Goal: Transaction & Acquisition: Purchase product/service

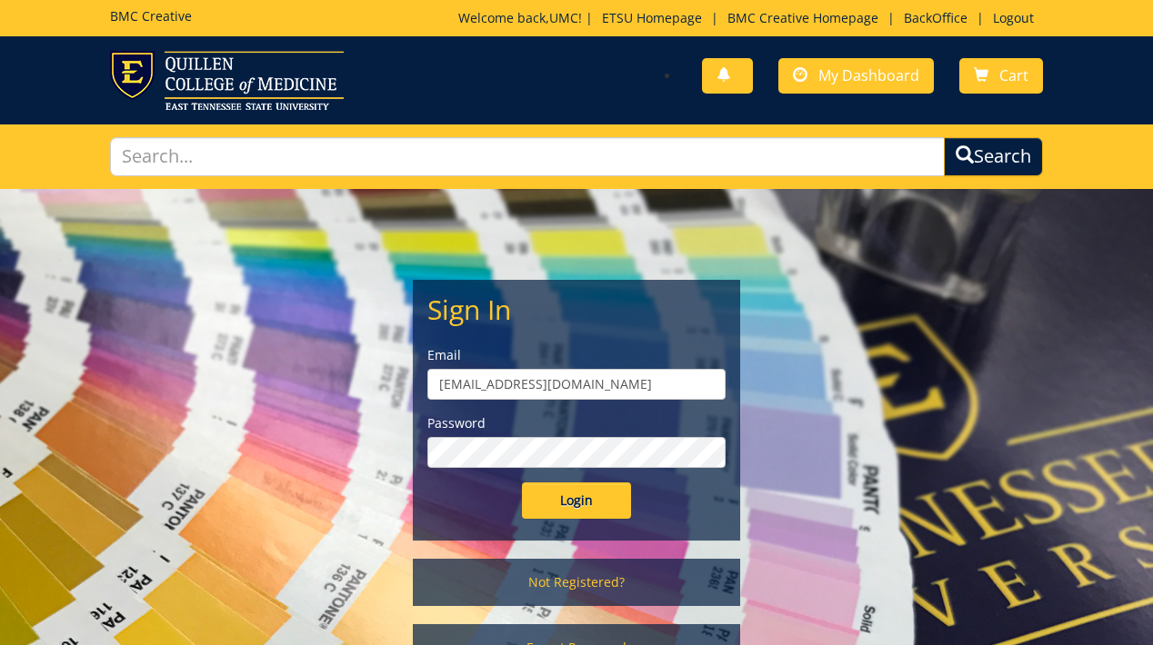
scroll to position [15, 0]
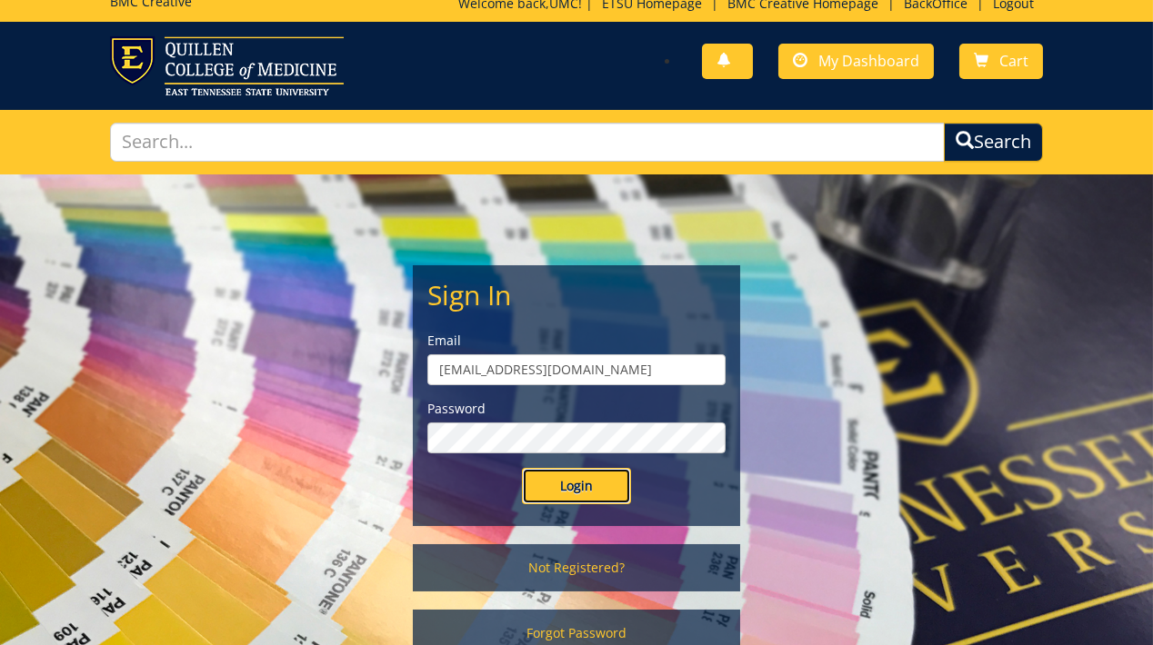
click at [557, 492] on input "Login" at bounding box center [576, 486] width 109 height 36
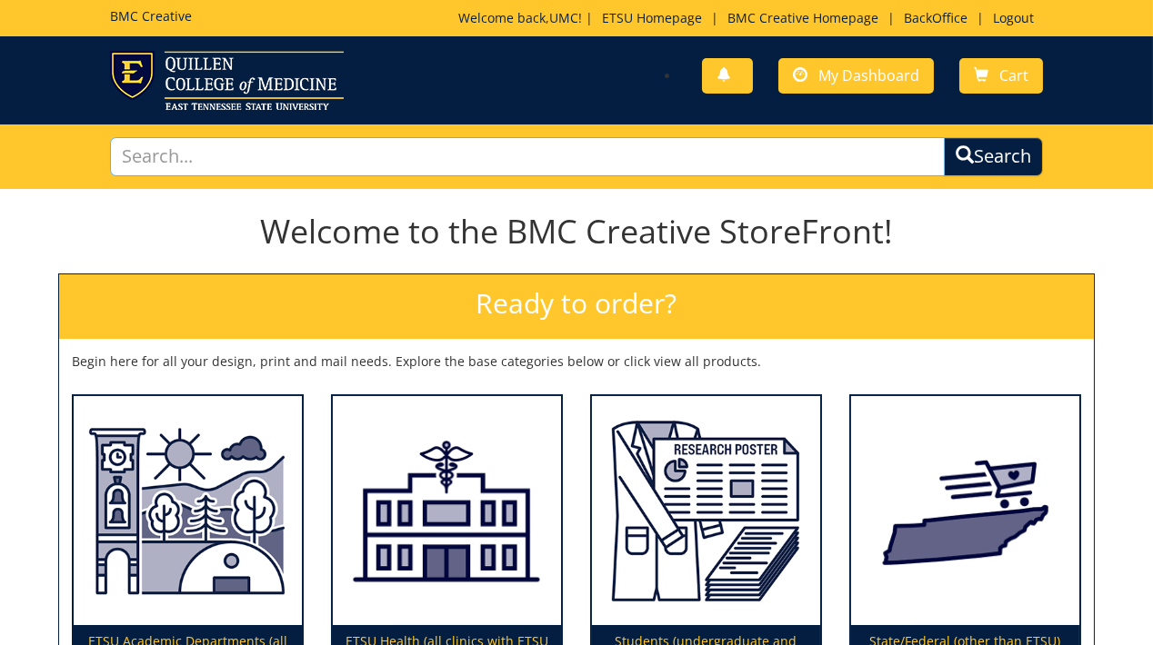
click at [472, 165] on input "text" at bounding box center [527, 156] width 835 height 39
type input "logo"
click at [944, 137] on button "Search" at bounding box center [993, 156] width 99 height 39
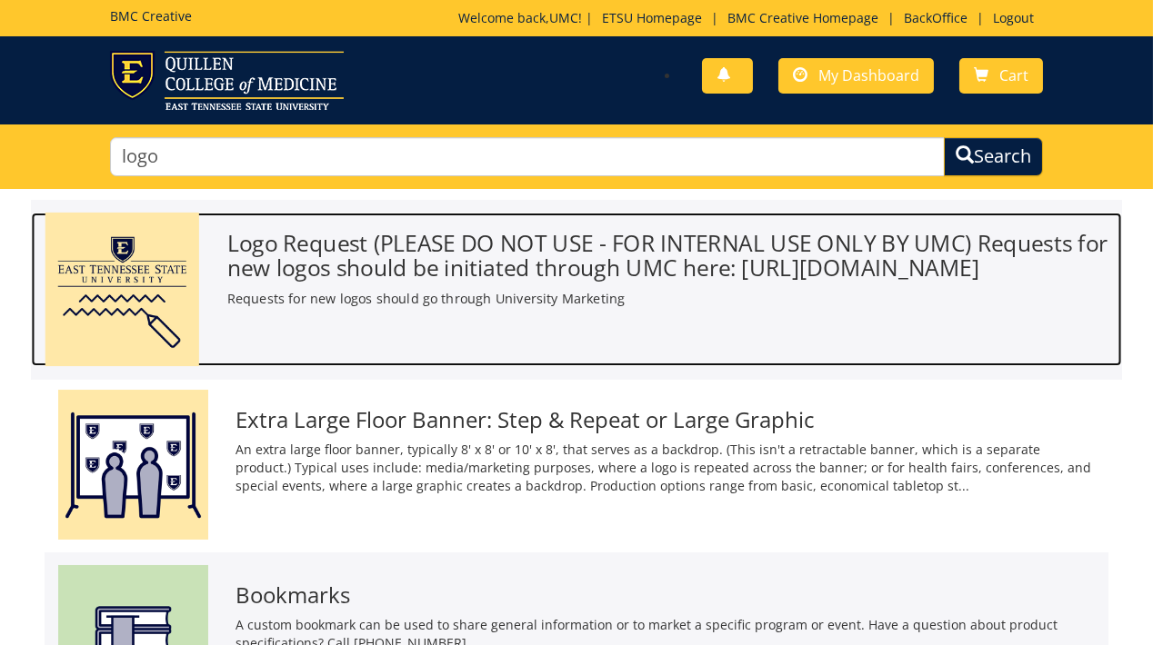
click at [630, 260] on h3 "Logo Request (PLEASE DO NOT USE - FOR INTERNAL USE ONLY BY UMC) Requests for ne…" at bounding box center [667, 255] width 881 height 49
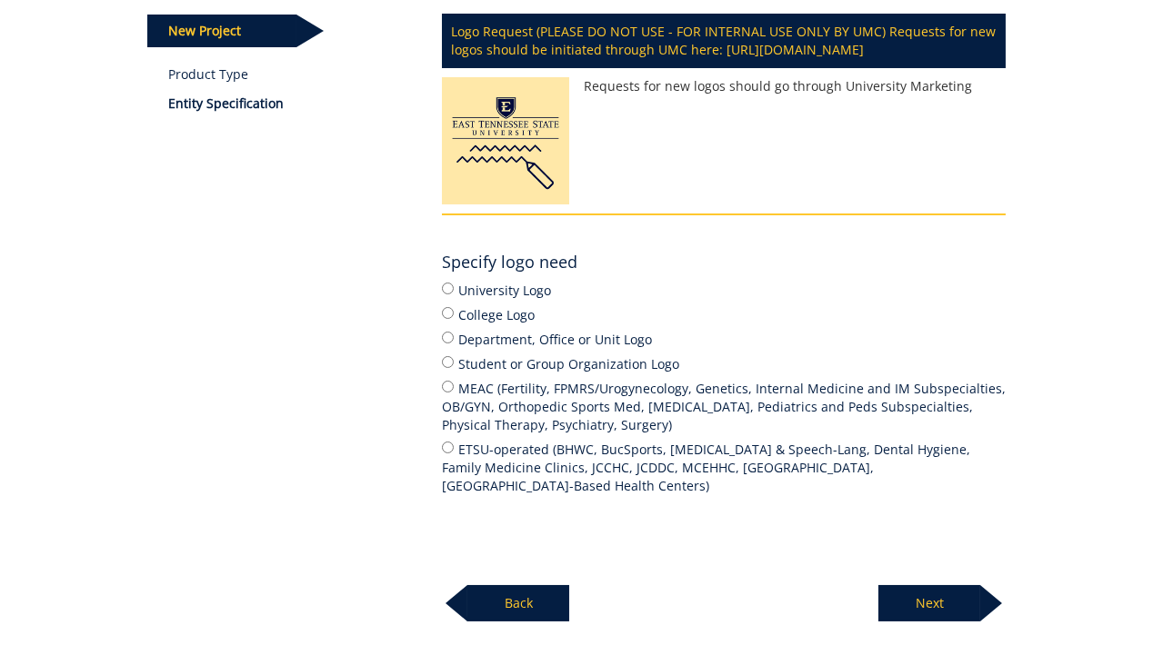
scroll to position [245, 0]
click at [450, 344] on input "Department, Office or Unit Logo" at bounding box center [448, 338] width 12 height 12
radio input "true"
click at [932, 622] on p "Next" at bounding box center [929, 603] width 102 height 36
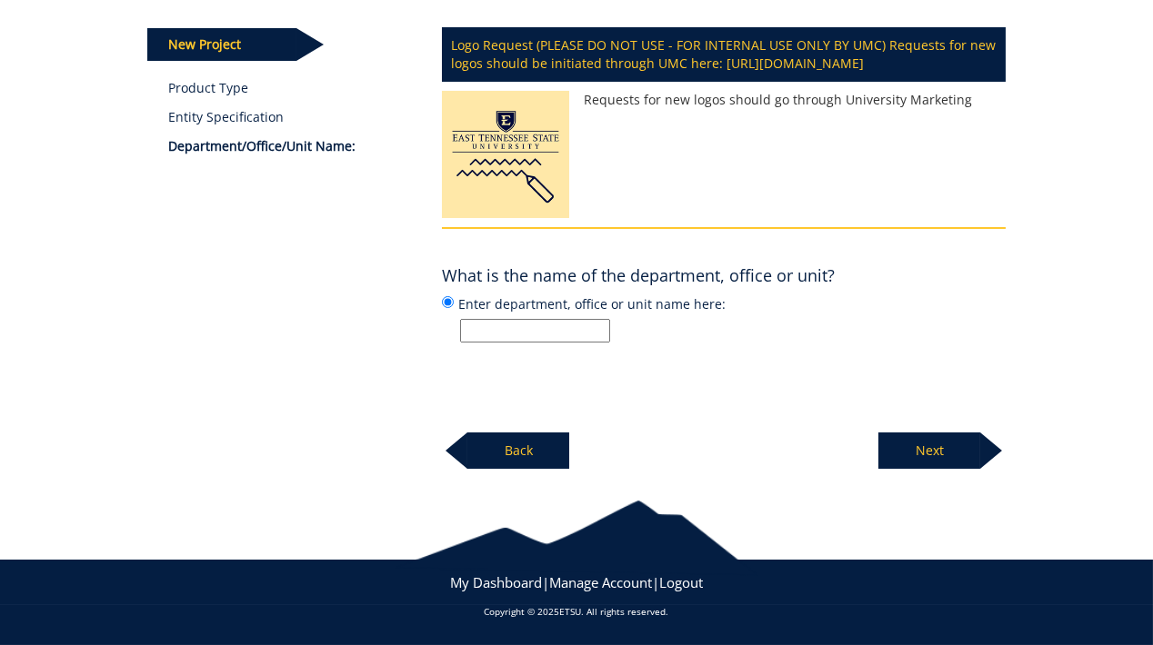
scroll to position [242, 0]
click at [505, 335] on input "Enter department, office or unit name here:" at bounding box center [535, 331] width 150 height 24
type input "Badminton Club"
click at [926, 463] on p "Next" at bounding box center [929, 451] width 102 height 36
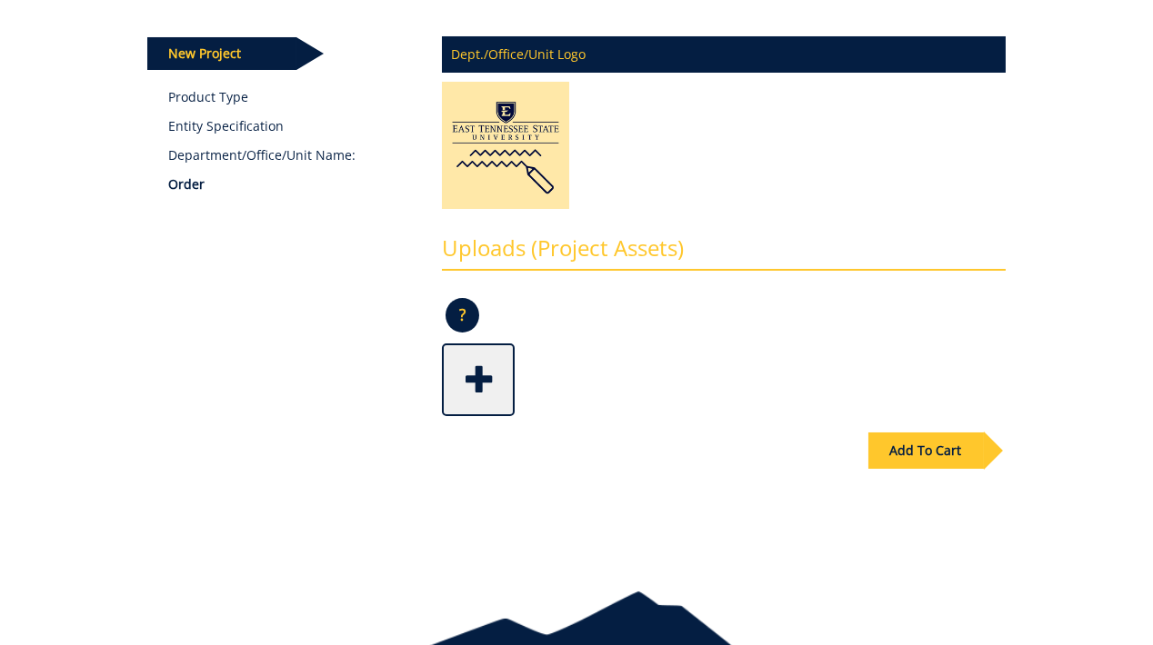
click at [918, 461] on div "Add To Cart" at bounding box center [925, 451] width 115 height 36
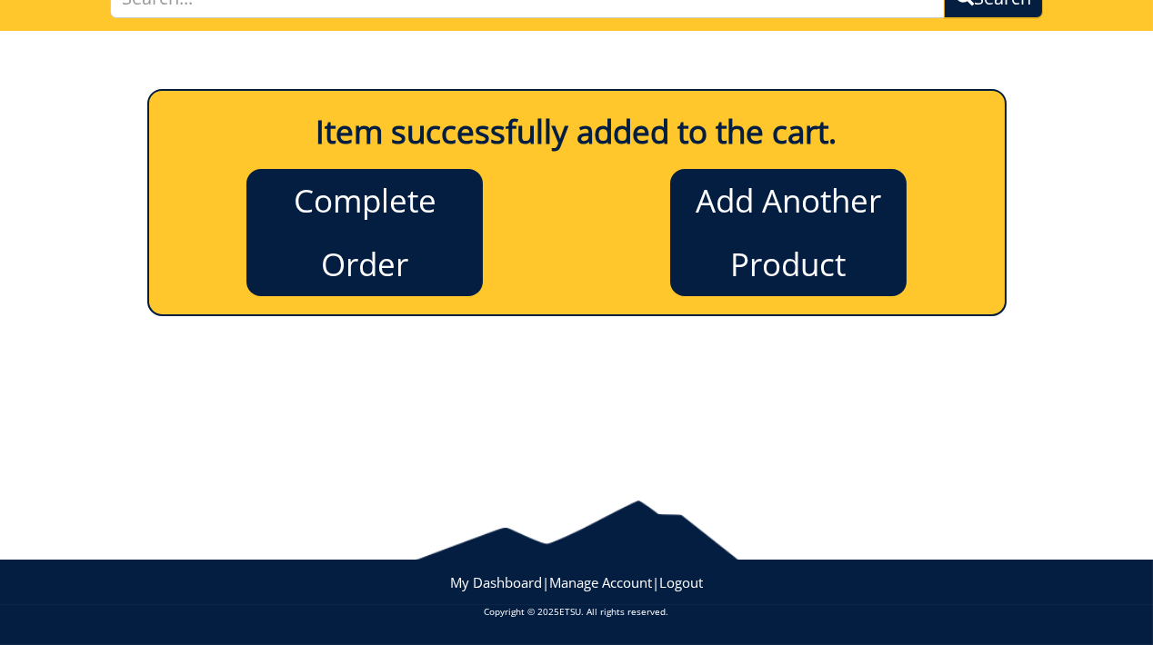
scroll to position [157, 0]
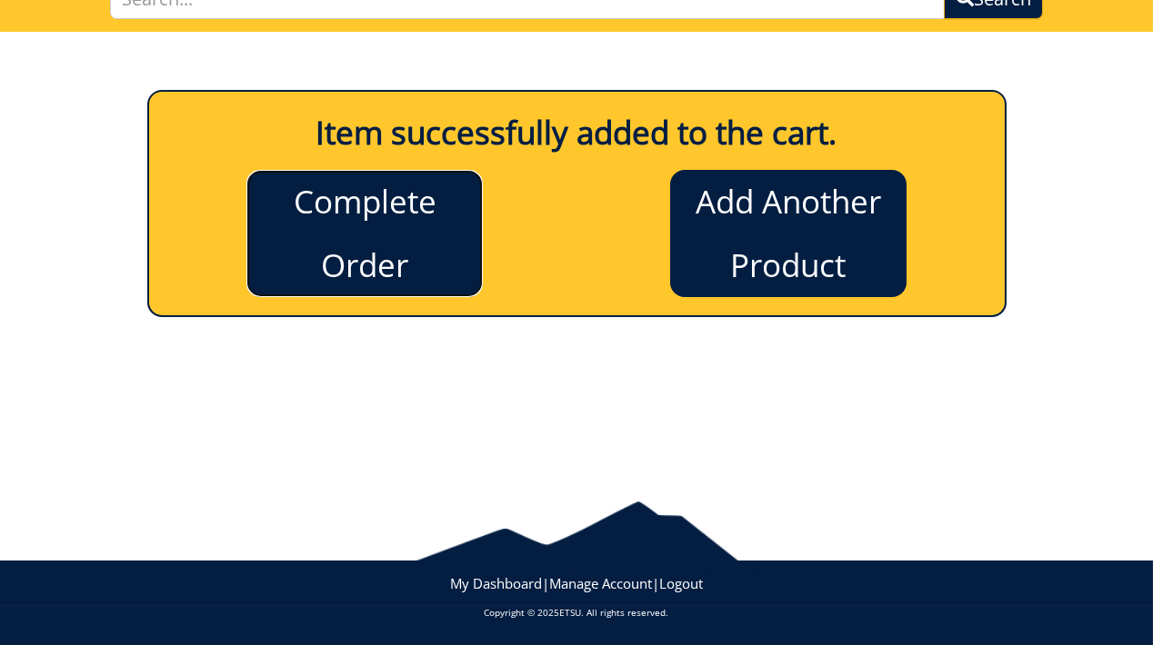
click at [308, 224] on link "Complete Order" at bounding box center [364, 233] width 236 height 127
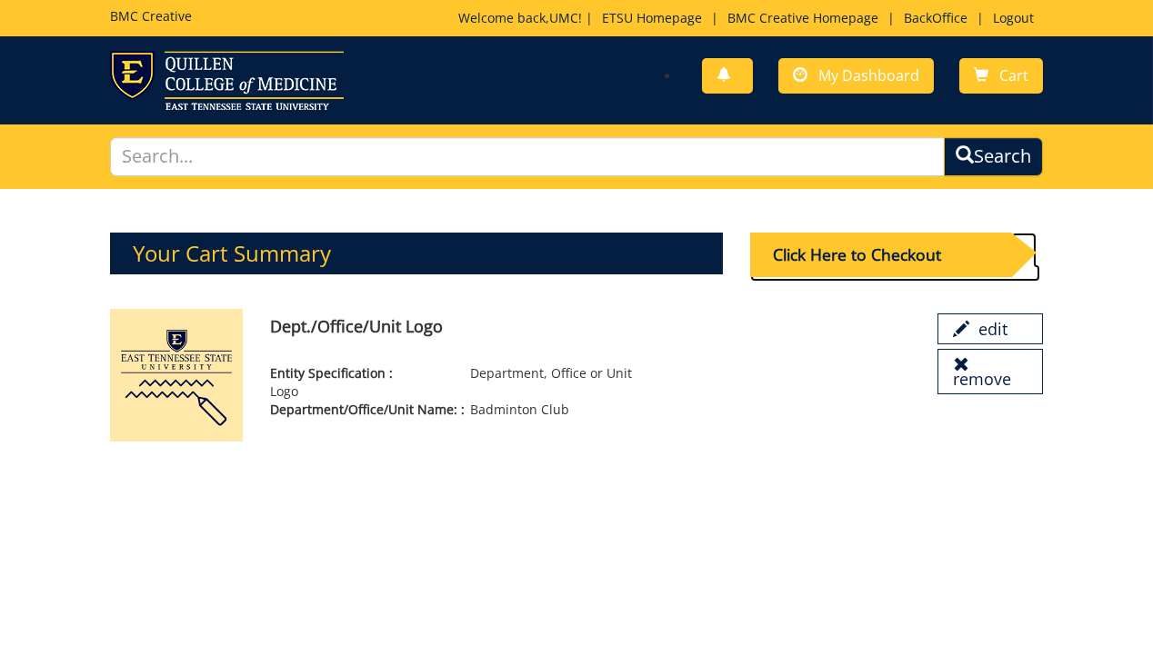
click at [863, 259] on div "Click Here to Checkout" at bounding box center [880, 255] width 261 height 45
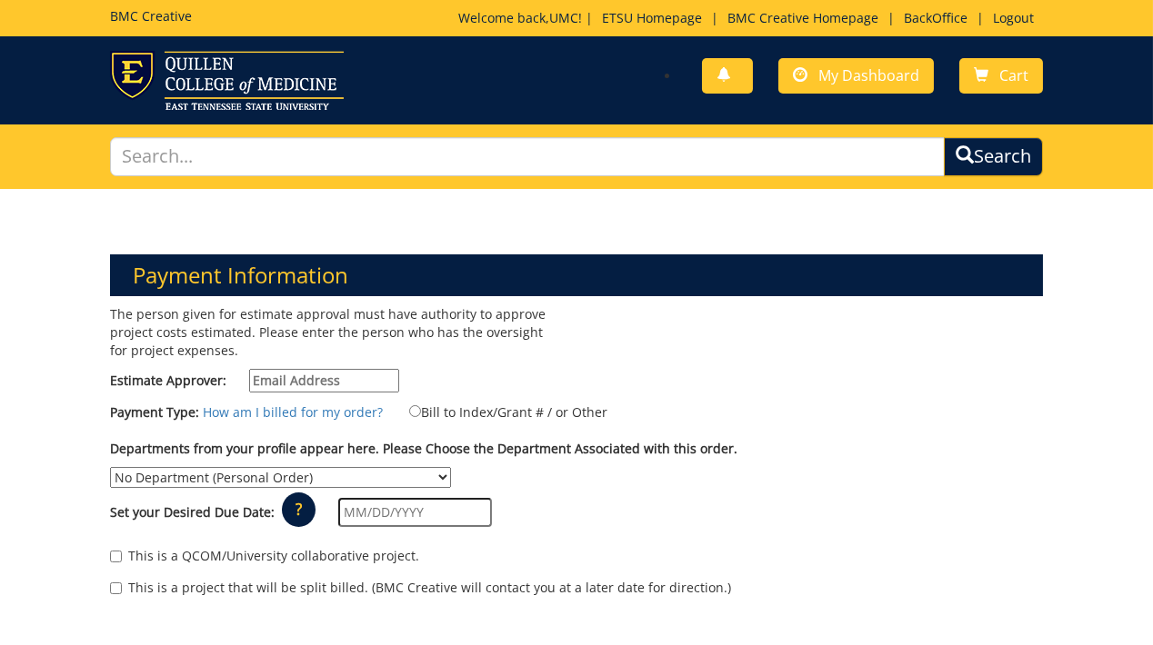
click at [319, 377] on input "Estimate Approver:" at bounding box center [324, 381] width 150 height 24
type input "[EMAIL_ADDRESS][DOMAIN_NAME]"
click at [413, 402] on label "Bill to Index/Grant # / or Other" at bounding box center [496, 412] width 221 height 20
click at [413, 405] on input "Bill to Index/Grant # / or Other" at bounding box center [415, 411] width 12 height 12
radio input "true"
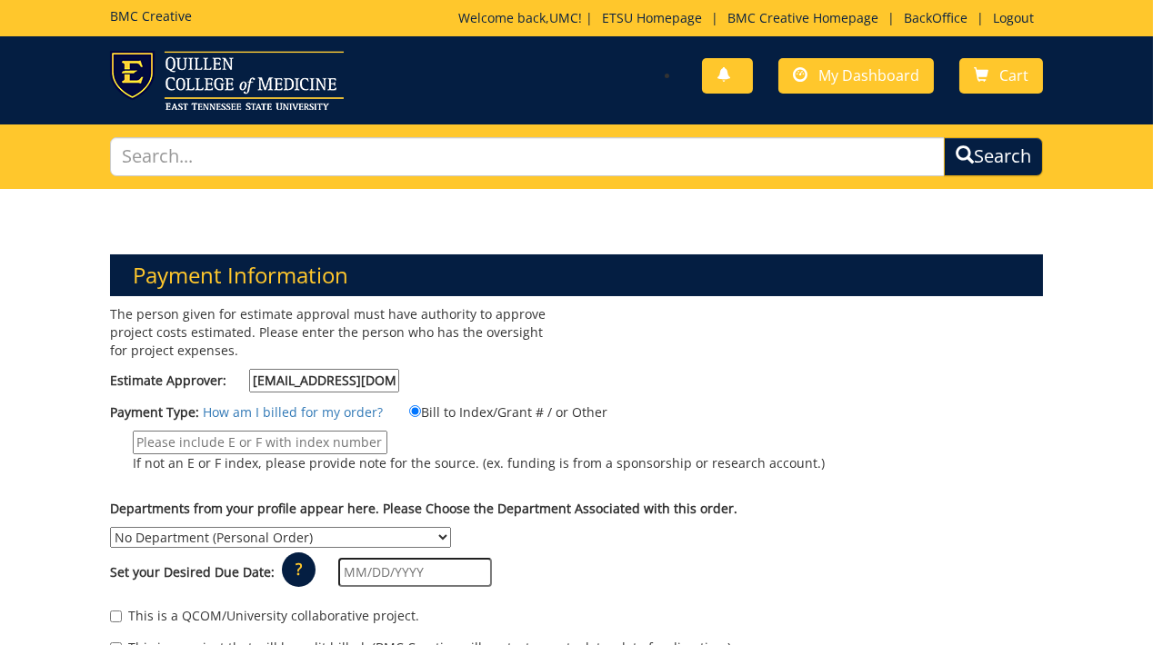
click at [314, 442] on input "If not an E or F index, please provide note for the source. (ex. funding is fro…" at bounding box center [260, 443] width 255 height 24
type input "N/A"
click at [110, 527] on select "No Department (Personal Order) Alumni (ALU) Arts and Sciences (CAS) Athletics (…" at bounding box center [280, 537] width 341 height 21
select select "280"
click option "Student Life and Enrollment (SLE)" at bounding box center [0, 0] width 0 height 0
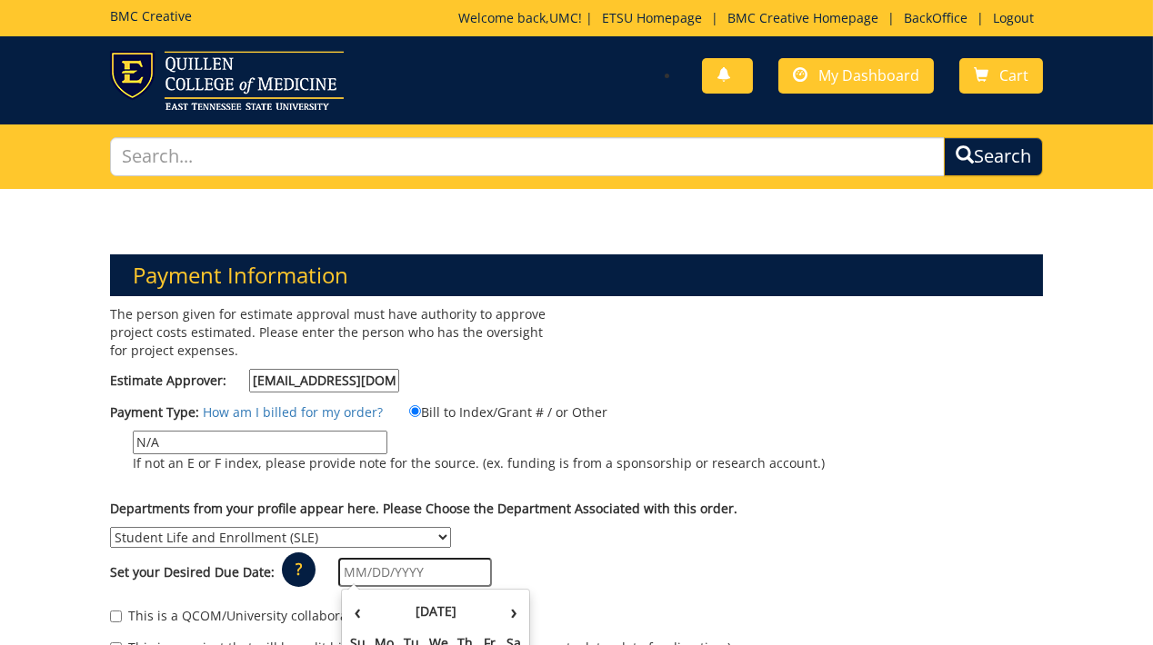
click at [391, 571] on input "text" at bounding box center [415, 572] width 154 height 29
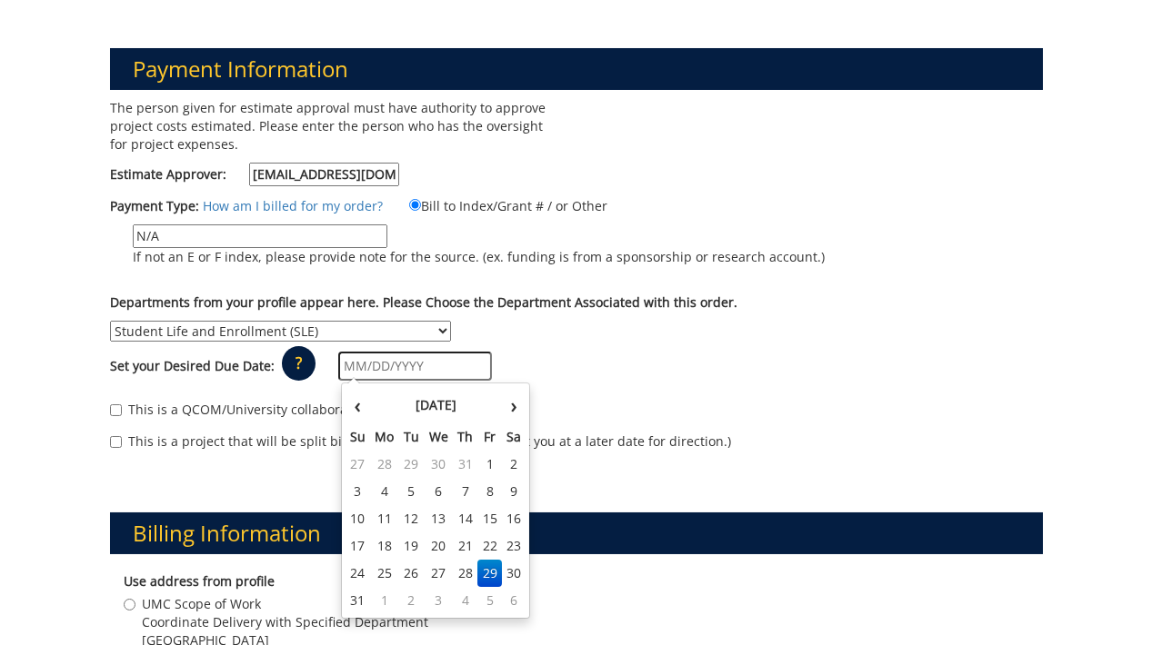
scroll to position [217, 0]
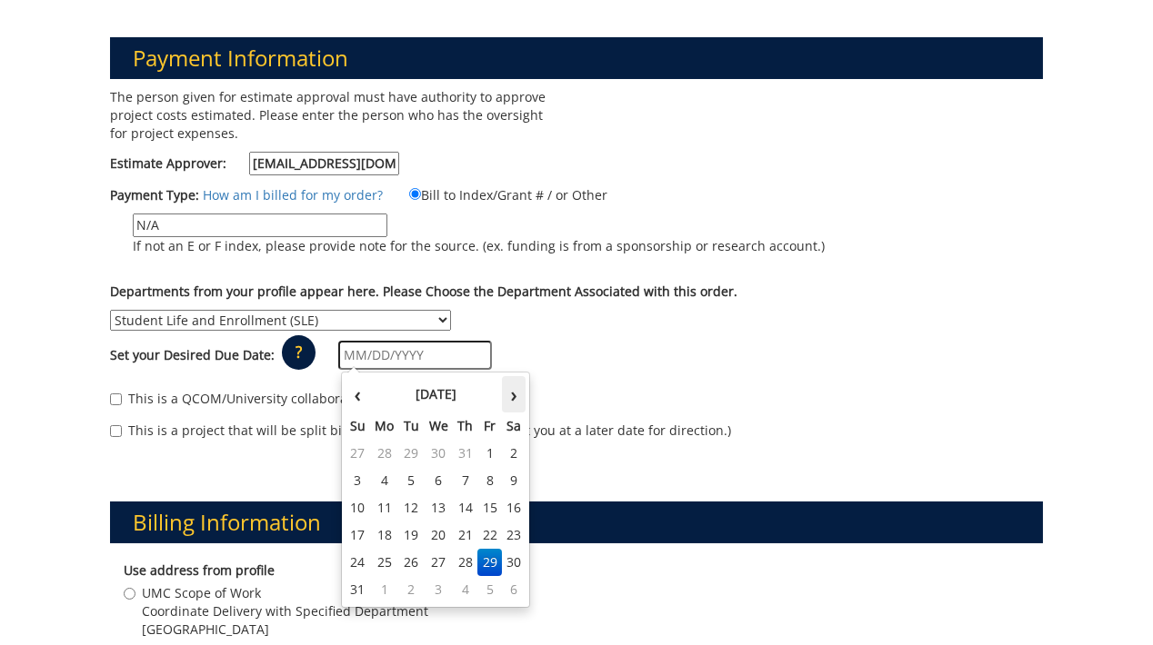
click at [507, 393] on th "›" at bounding box center [514, 394] width 24 height 36
click at [386, 511] on td "15" at bounding box center [384, 508] width 29 height 27
type input "[DATE]"
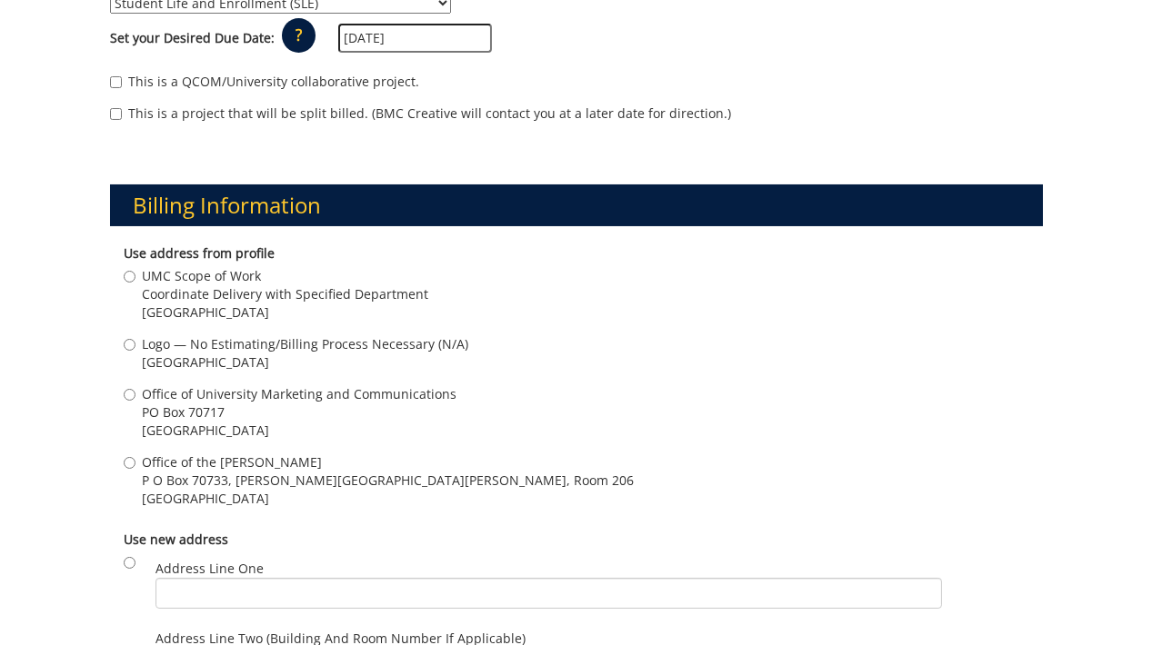
scroll to position [537, 0]
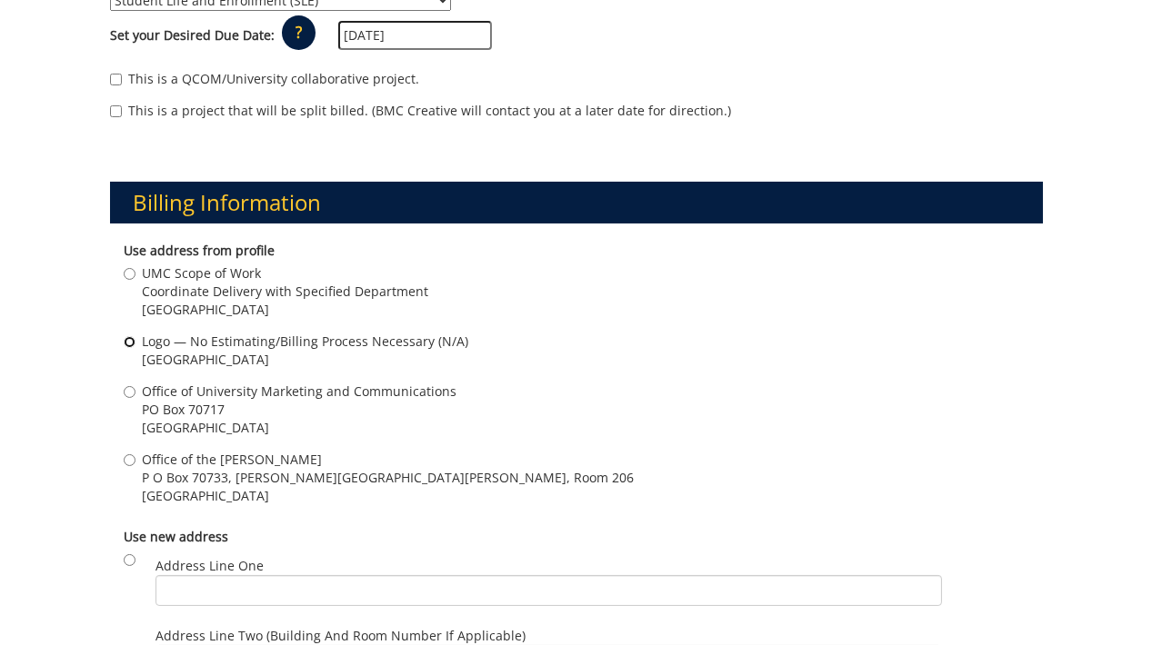
click at [133, 339] on input "Logo — No Estimating/Billing Process Necessary (N/A) [GEOGRAPHIC_DATA]" at bounding box center [130, 342] width 12 height 12
radio input "true"
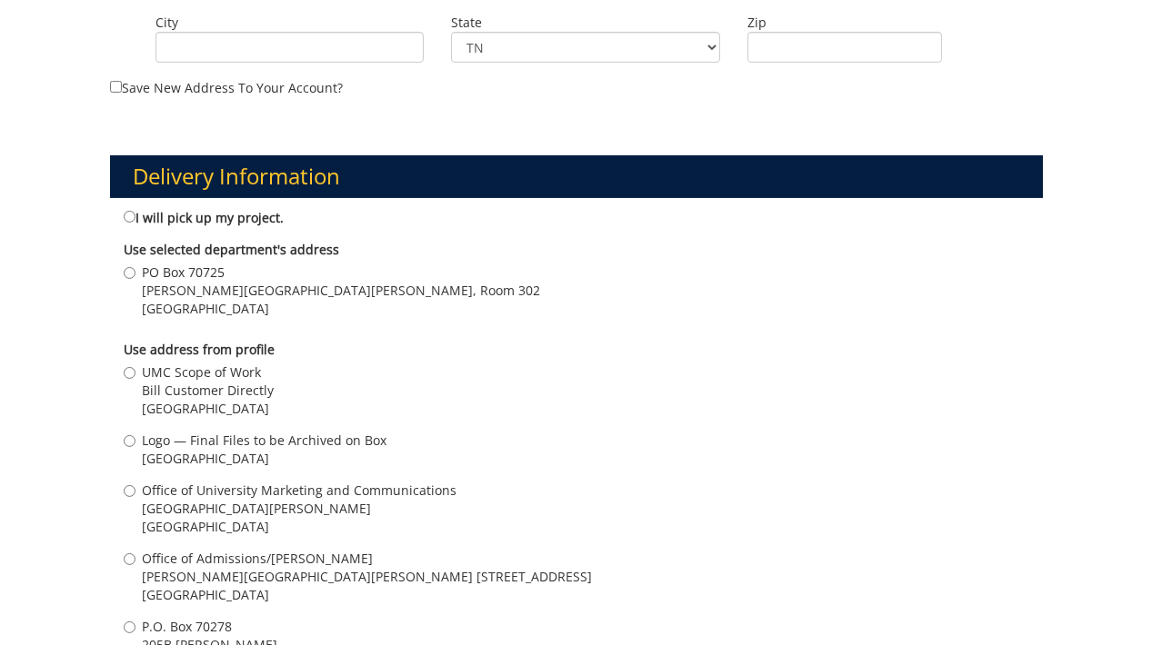
scroll to position [1284, 0]
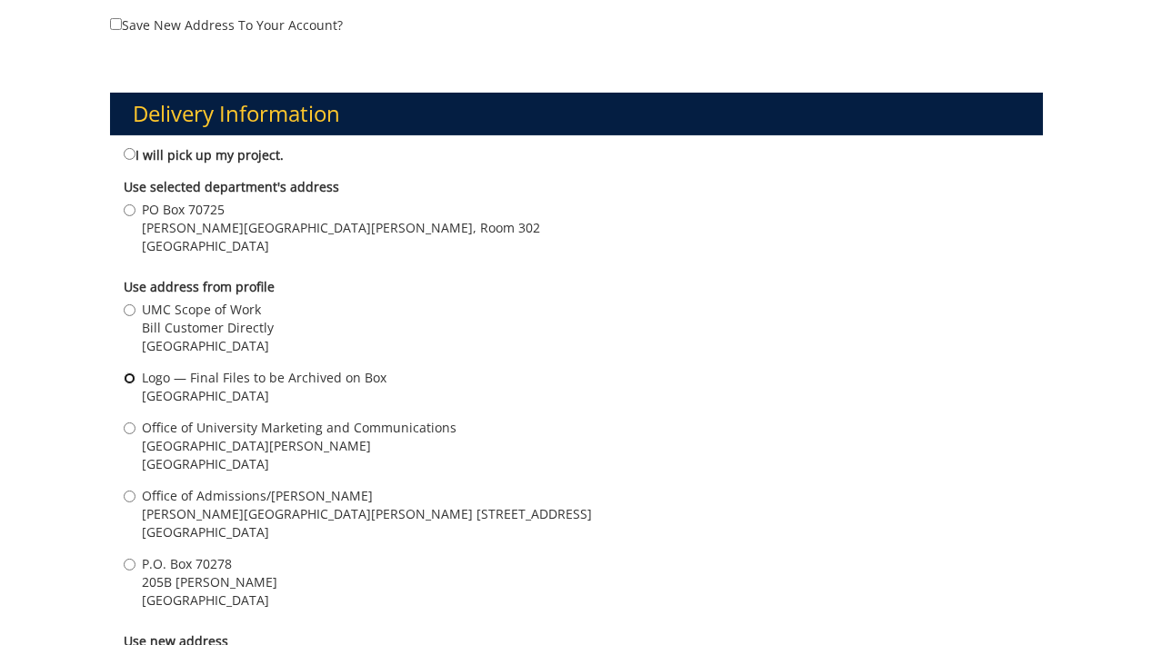
click at [130, 378] on input "Logo — Final Files to be Archived on [GEOGRAPHIC_DATA]" at bounding box center [130, 379] width 12 height 12
radio input "true"
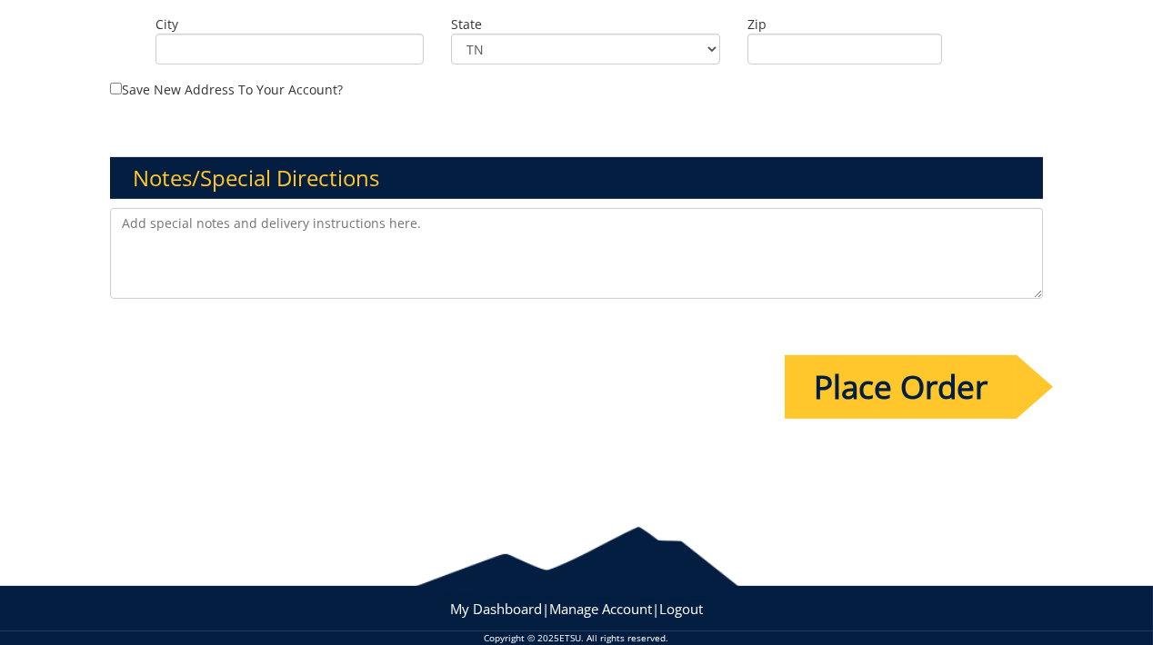
scroll to position [2090, 0]
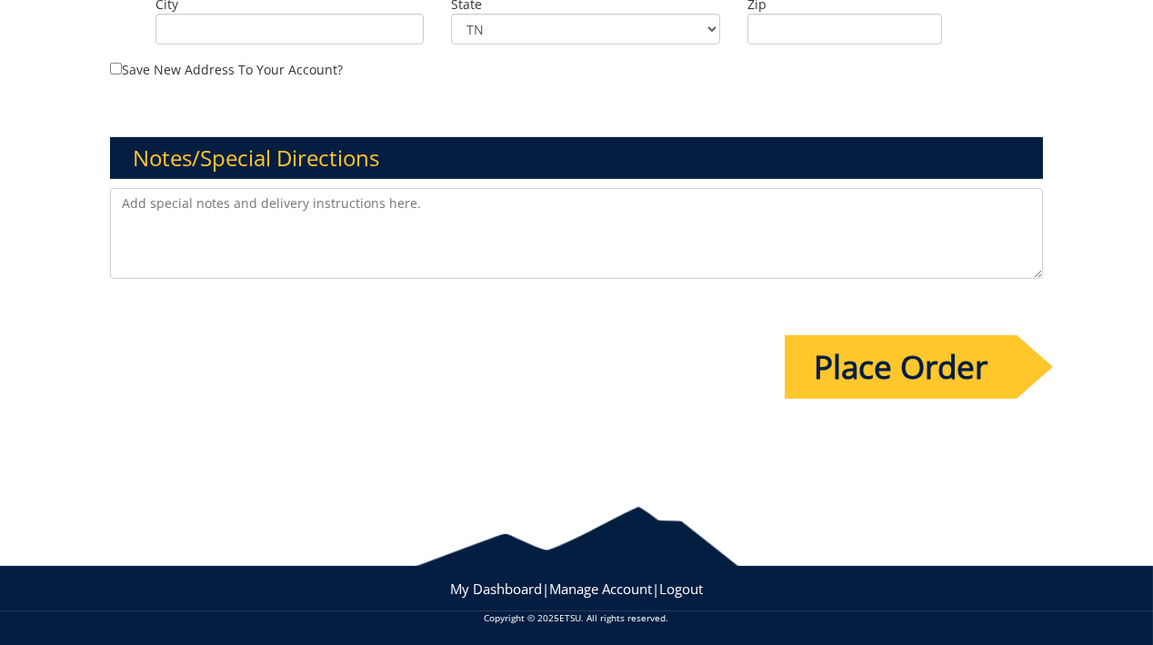
click at [184, 211] on textarea at bounding box center [577, 233] width 934 height 91
click at [217, 203] on textarea "Please create a club sport style logo" at bounding box center [577, 233] width 934 height 91
click at [381, 204] on textarea "Please create a set of club sport style logo" at bounding box center [577, 233] width 934 height 91
click at [430, 204] on textarea "Please create a set of club sport style logos for the Bdminton Club." at bounding box center [577, 233] width 934 height 91
click at [546, 207] on textarea "Please create a set of club sport style logos for the Badminton Club." at bounding box center [577, 233] width 934 height 91
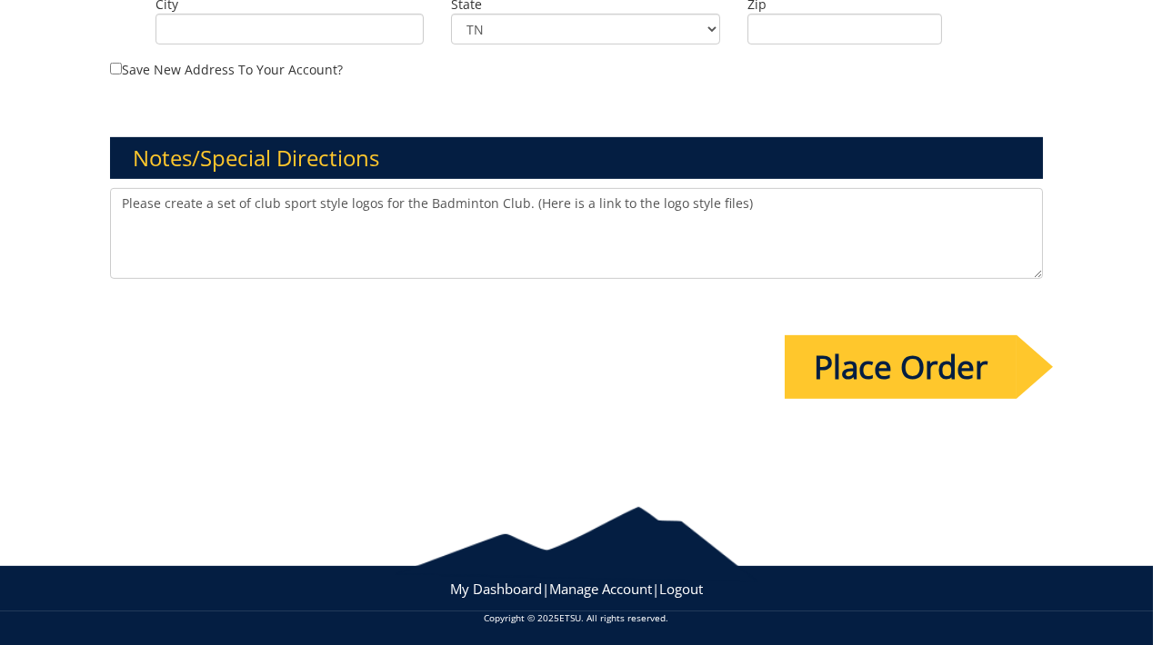
drag, startPoint x: 523, startPoint y: 204, endPoint x: 835, endPoint y: 201, distance: 311.8
click at [835, 201] on textarea "Please create a set of club sport style logos for the Badminton Club. (Here is …" at bounding box center [577, 233] width 934 height 91
paste textarea "Here is the link to the templates: E Club logo files [DOMAIN_NAME][URL] . ETSU …"
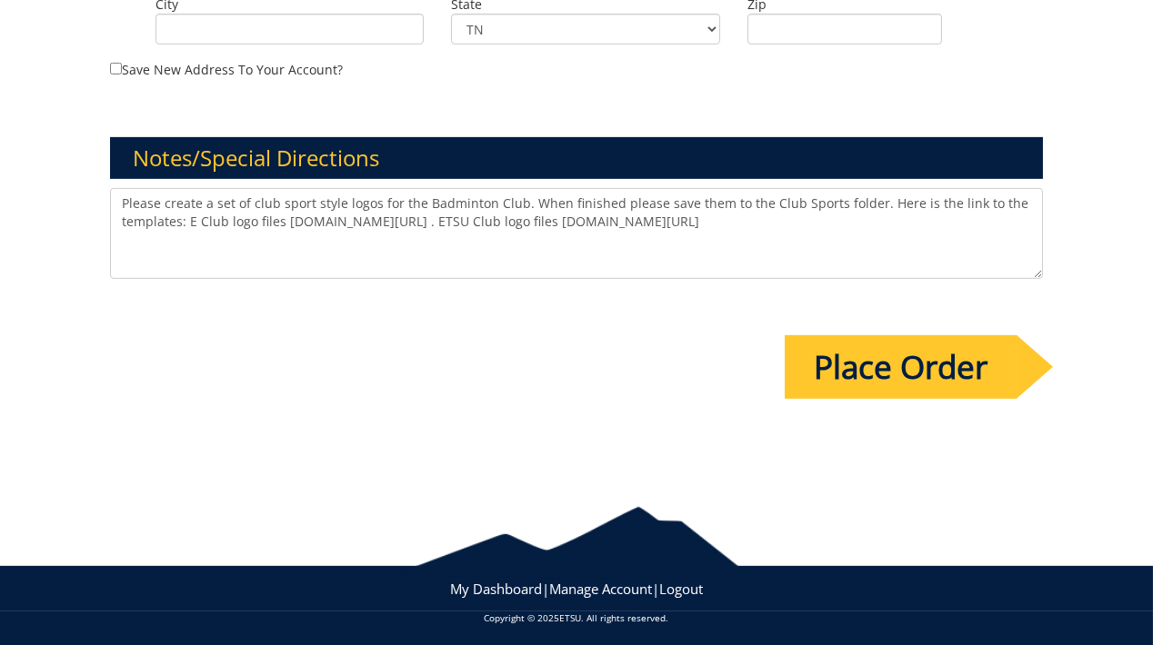
drag, startPoint x: 370, startPoint y: 241, endPoint x: 98, endPoint y: 199, distance: 275.0
click at [110, 199] on textarea "Please create a set of club sport style logos for the Badminton Club. When fini…" at bounding box center [577, 233] width 934 height 91
type textarea "Please create a set of club sport style logos for the Badminton Club. When fini…"
click at [825, 360] on input "Place Order" at bounding box center [901, 367] width 232 height 64
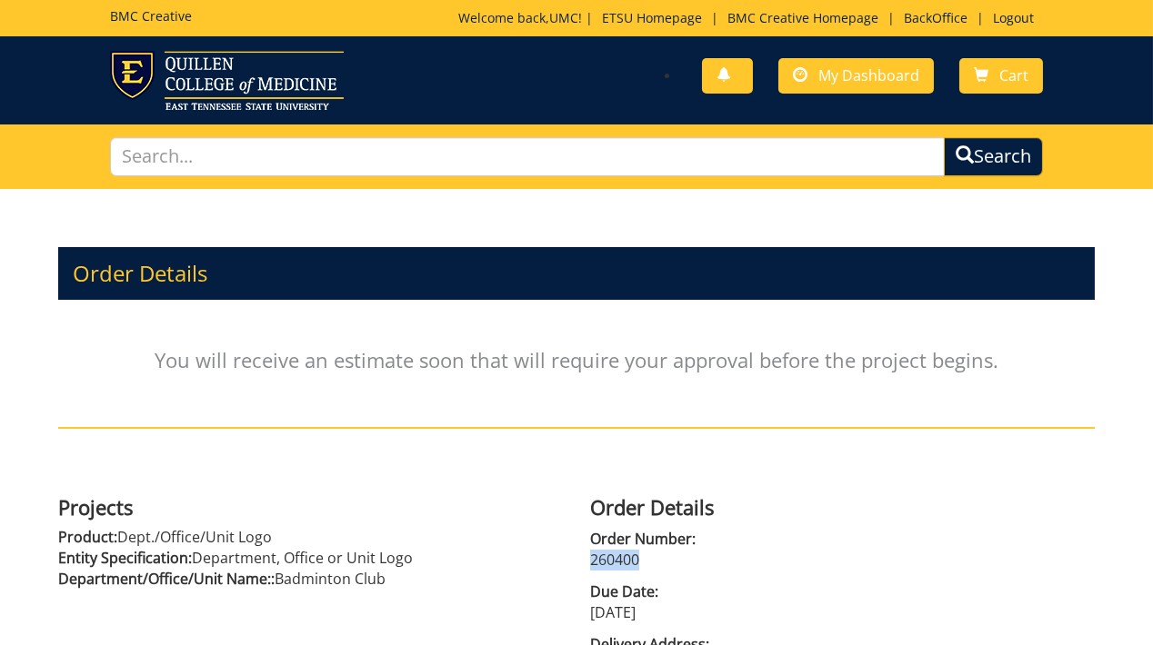
drag, startPoint x: 636, startPoint y: 558, endPoint x: 568, endPoint y: 556, distance: 68.2
click at [590, 558] on p "260400" at bounding box center [842, 560] width 505 height 21
copy p "260400"
